Goal: Transaction & Acquisition: Subscribe to service/newsletter

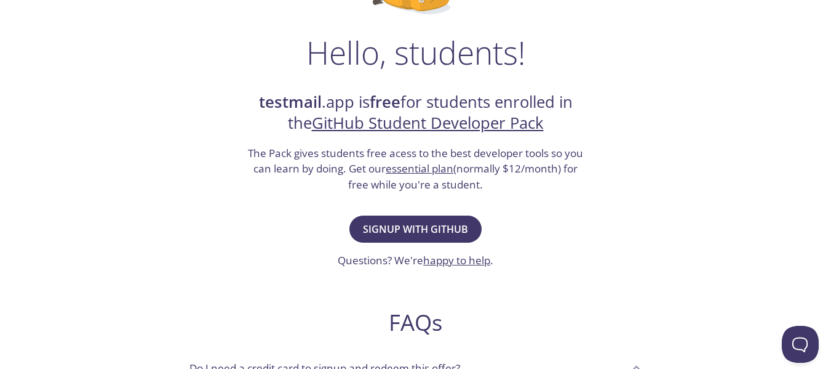
scroll to position [177, 0]
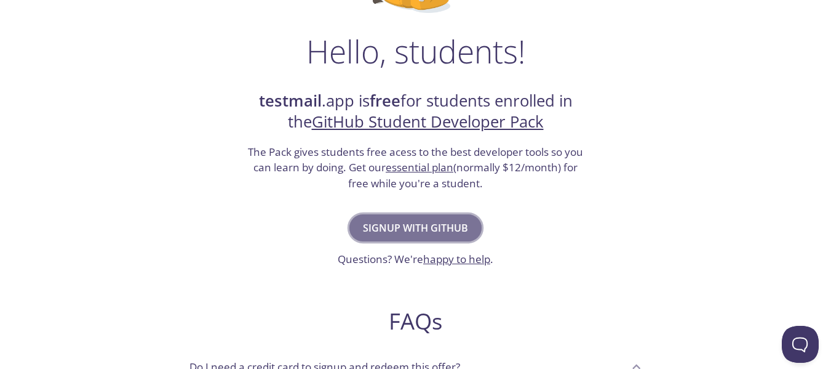
click at [433, 226] on span "Signup with GitHub" at bounding box center [415, 227] width 105 height 17
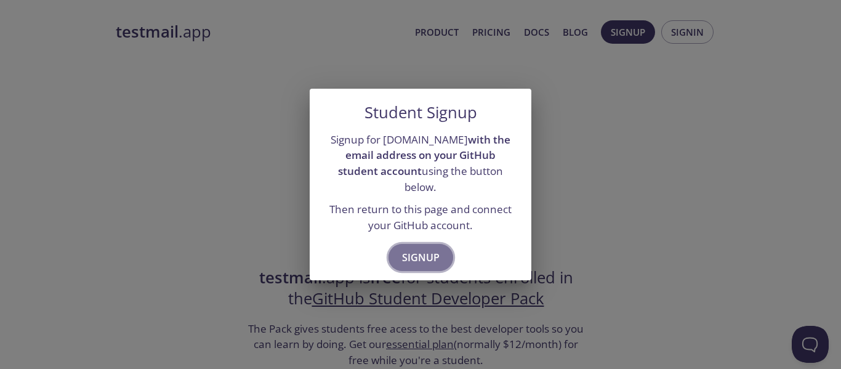
click at [431, 250] on span "Signup" at bounding box center [421, 257] width 38 height 17
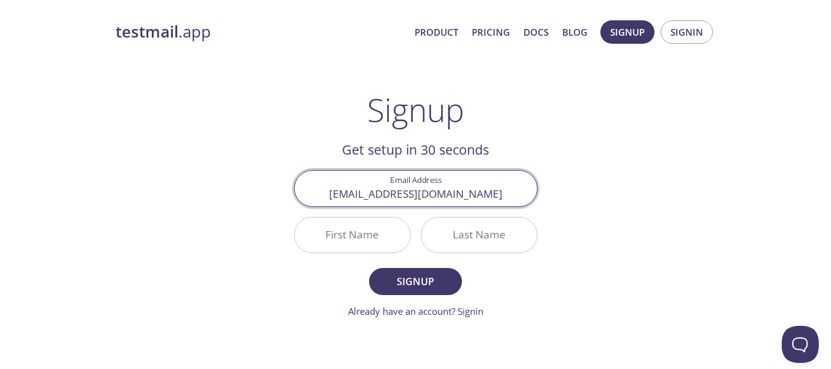
type input "[EMAIL_ADDRESS][DOMAIN_NAME]"
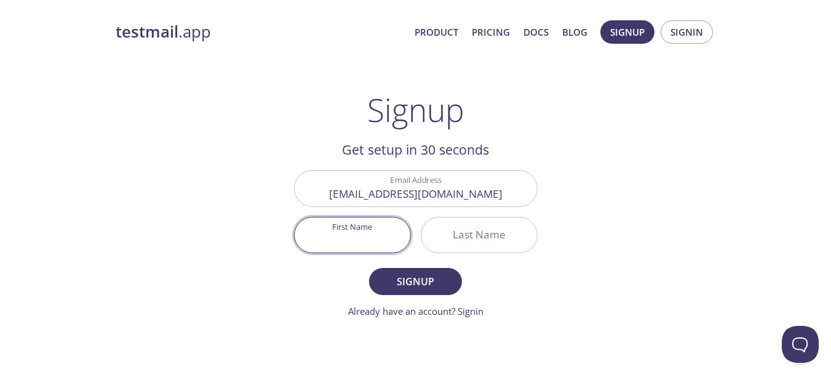
click at [374, 232] on input "First Name" at bounding box center [353, 234] width 116 height 35
type input "[PERSON_NAME]"
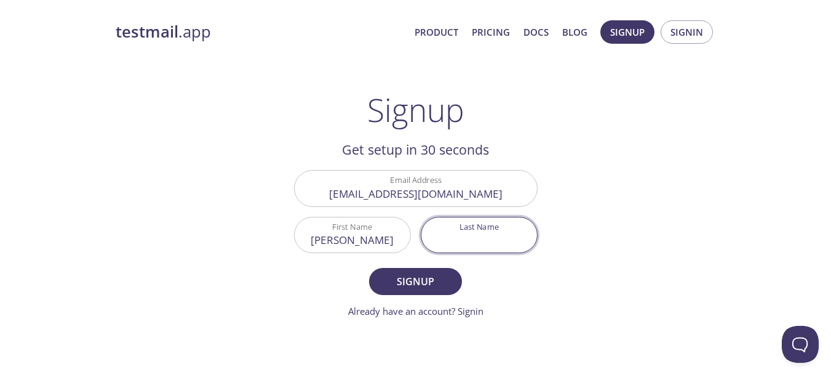
click at [444, 238] on input "Last Name" at bounding box center [480, 234] width 116 height 35
click at [470, 243] on input "AhmedChowdhury" at bounding box center [480, 234] width 116 height 35
type input "[PERSON_NAME]"
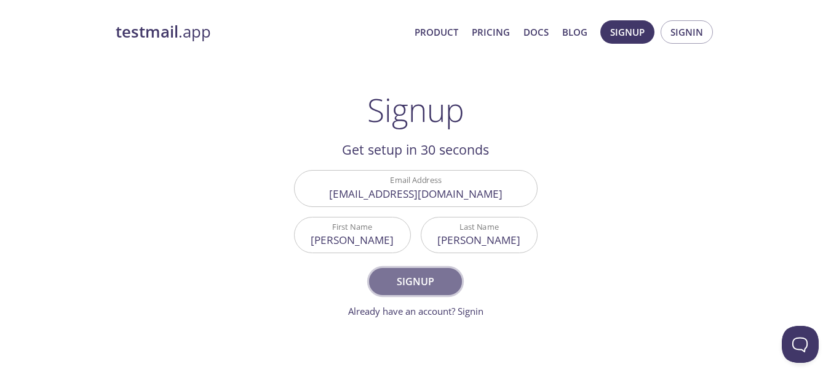
click at [432, 275] on span "Signup" at bounding box center [415, 281] width 65 height 17
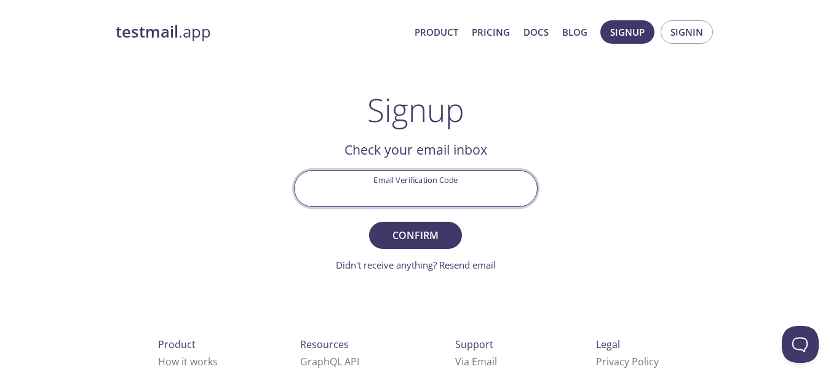
click at [410, 178] on input "Email Verification Code" at bounding box center [416, 187] width 242 height 35
paste input "4UNBJBE"
type input "4UNBJBE"
click at [369, 222] on button "Confirm" at bounding box center [415, 235] width 92 height 27
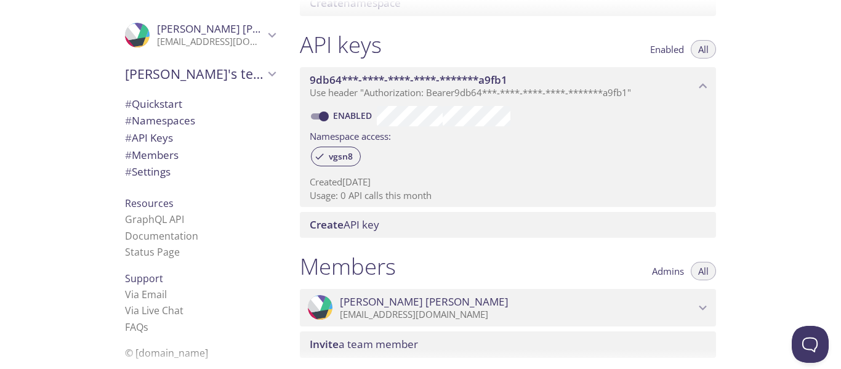
scroll to position [301, 0]
click at [172, 102] on span "# Quickstart" at bounding box center [153, 104] width 57 height 14
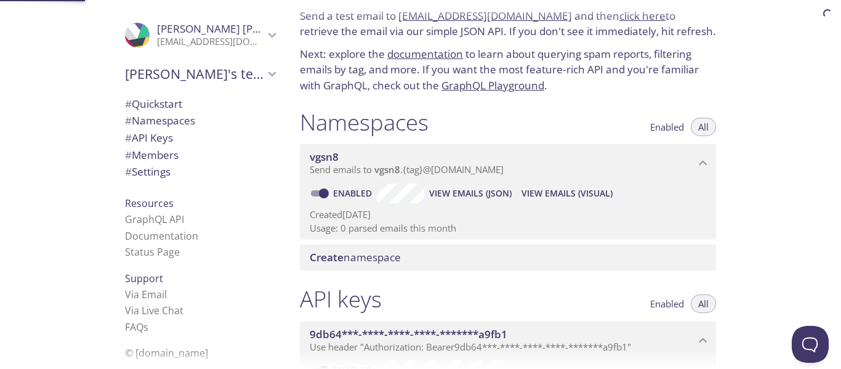
scroll to position [20, 0]
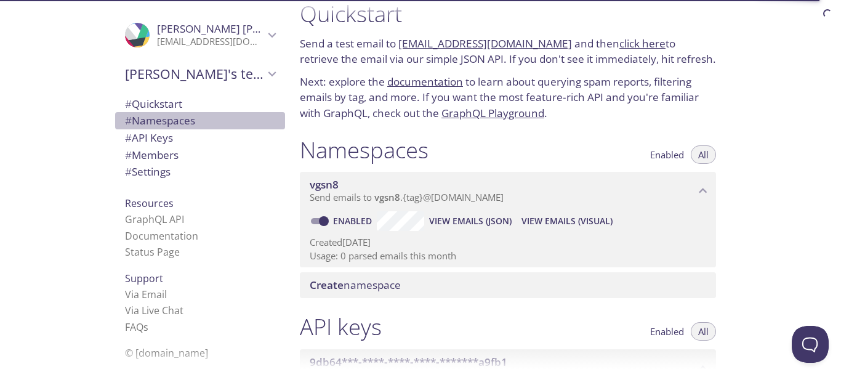
click at [177, 114] on span "# Namespaces" at bounding box center [160, 120] width 70 height 14
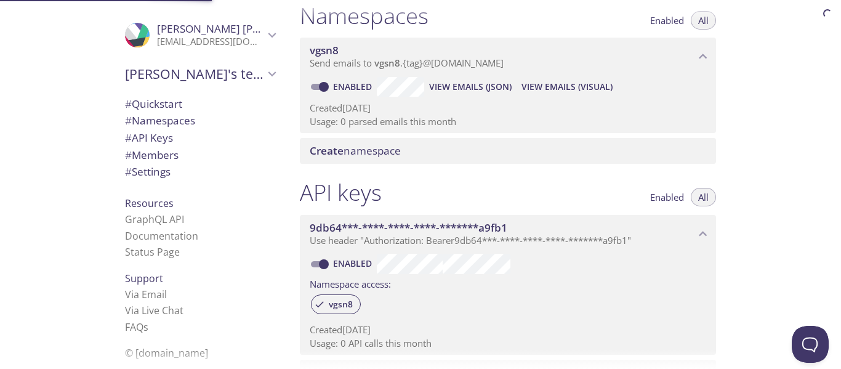
scroll to position [156, 0]
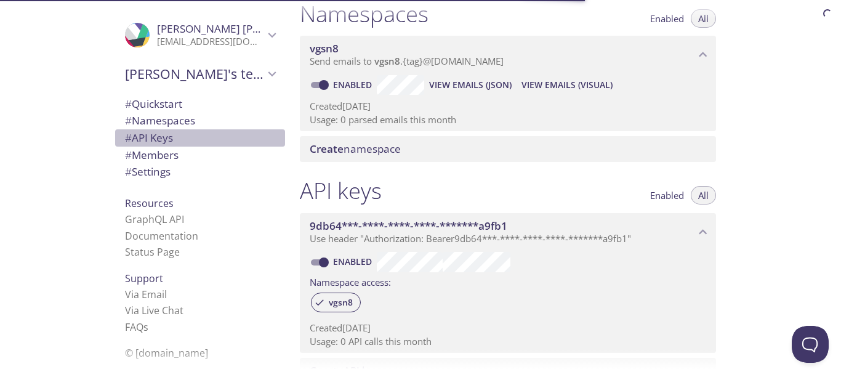
click at [157, 131] on span "# API Keys" at bounding box center [149, 137] width 48 height 14
